Goal: Download file/media

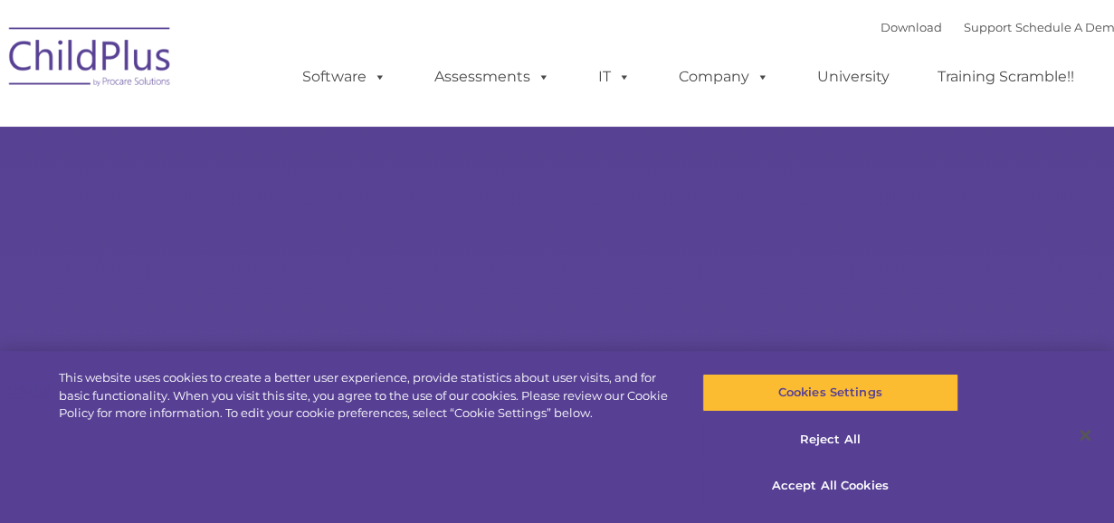
select select "MEDIUM"
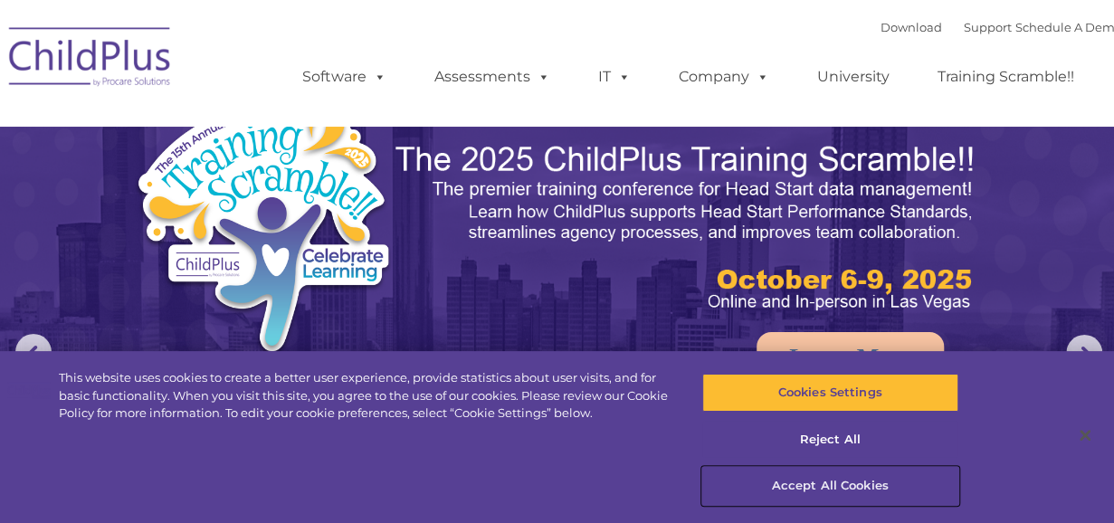
click at [825, 482] on button "Accept All Cookies" at bounding box center [830, 486] width 256 height 38
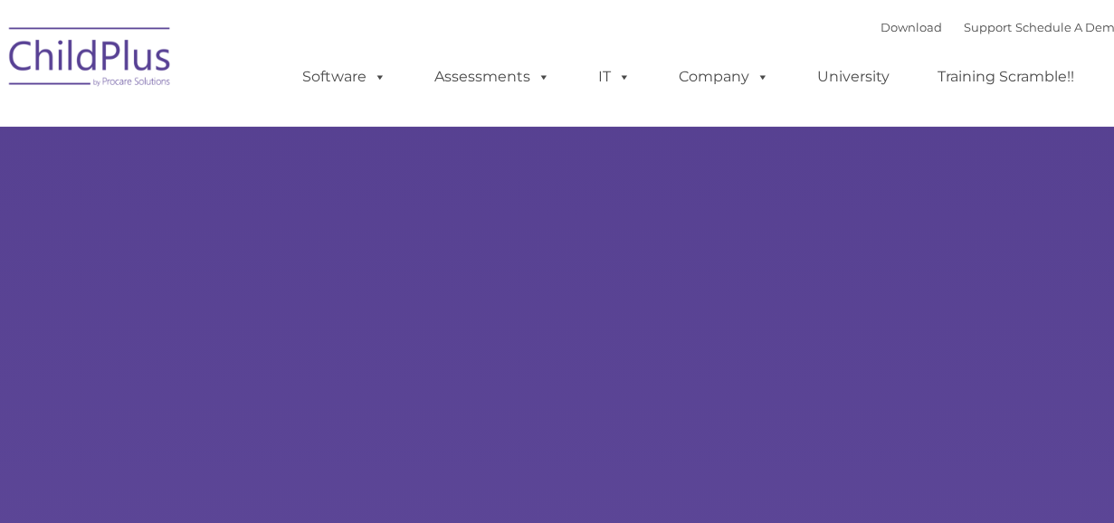
type input ""
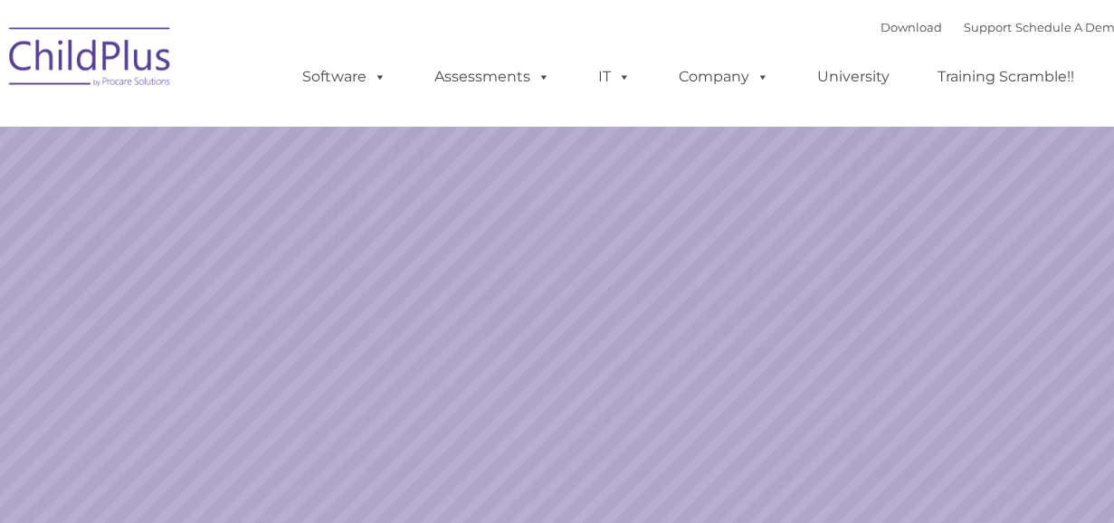
select select "MEDIUM"
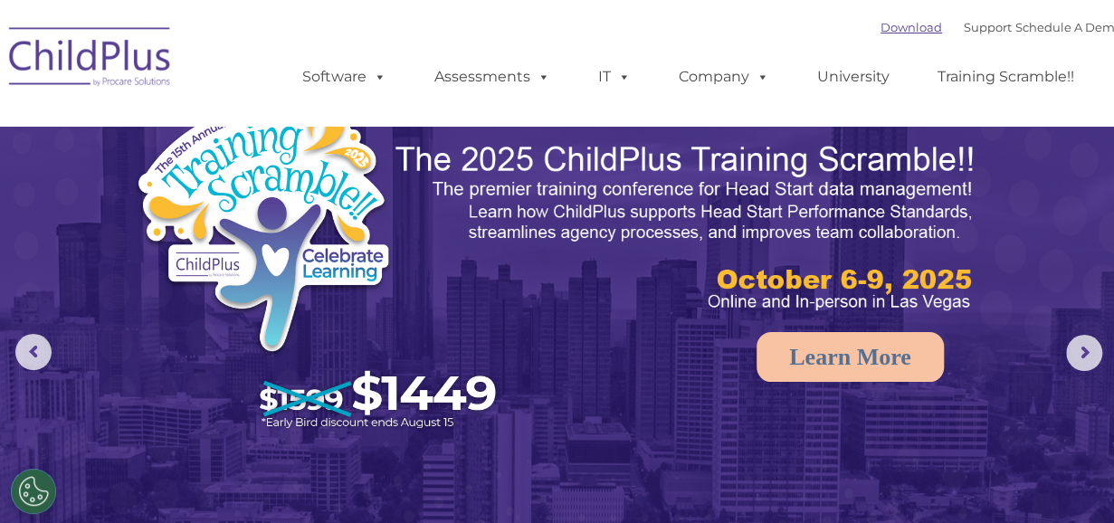
click at [890, 28] on link "Download" at bounding box center [911, 27] width 62 height 14
